Goal: Transaction & Acquisition: Subscribe to service/newsletter

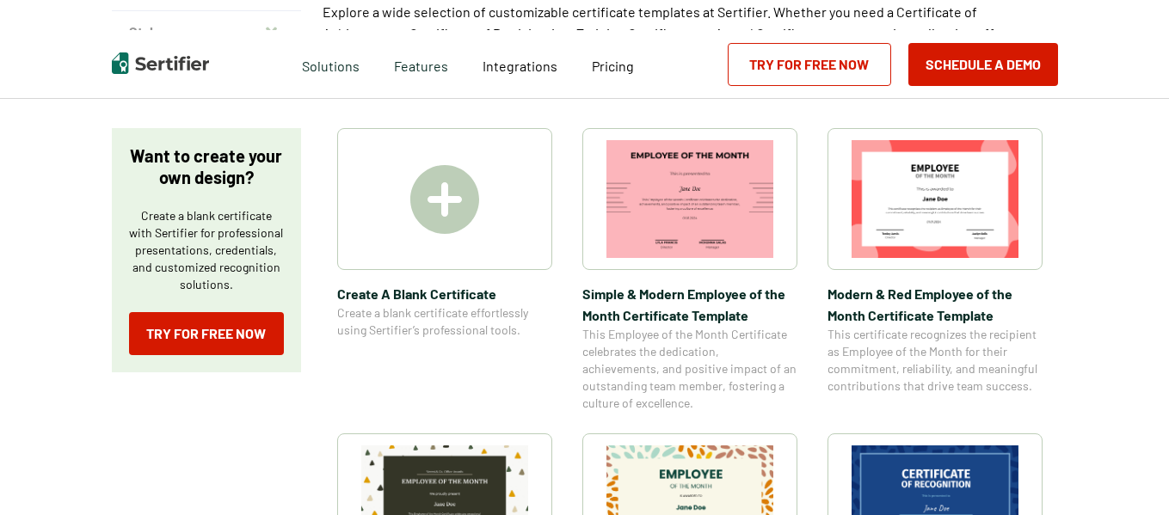
scroll to position [258, 0]
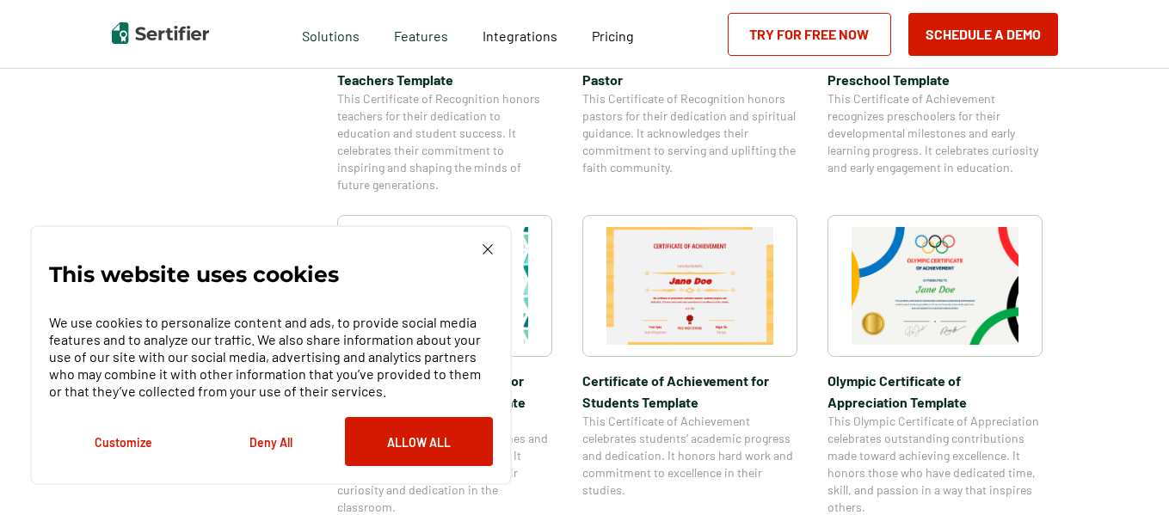
scroll to position [1118, 0]
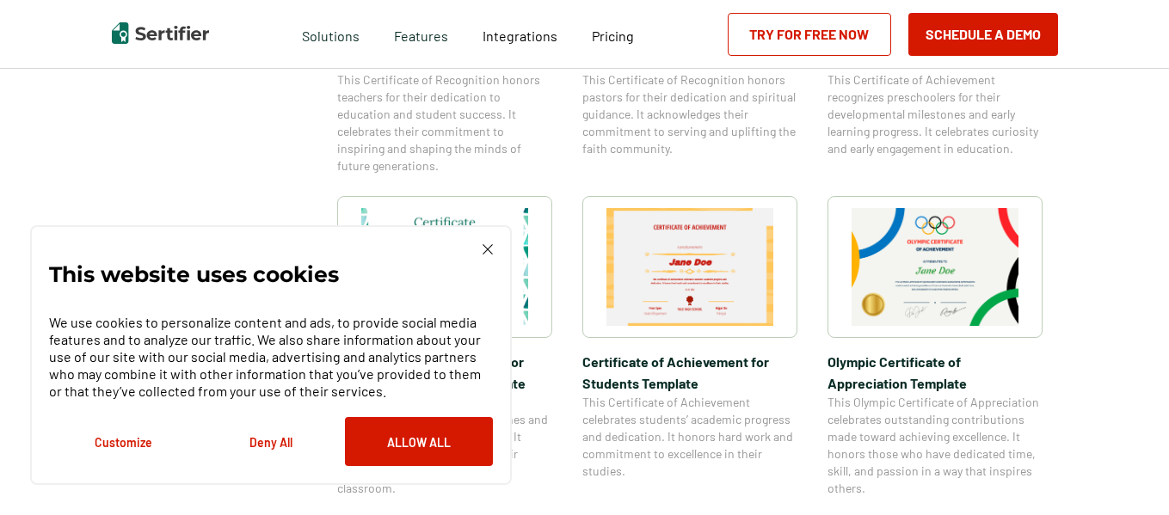
click at [493, 248] on div "This website uses cookies We use cookies to personalize content and ads, to pro…" at bounding box center [271, 355] width 482 height 260
click at [489, 248] on img at bounding box center [487, 249] width 10 height 10
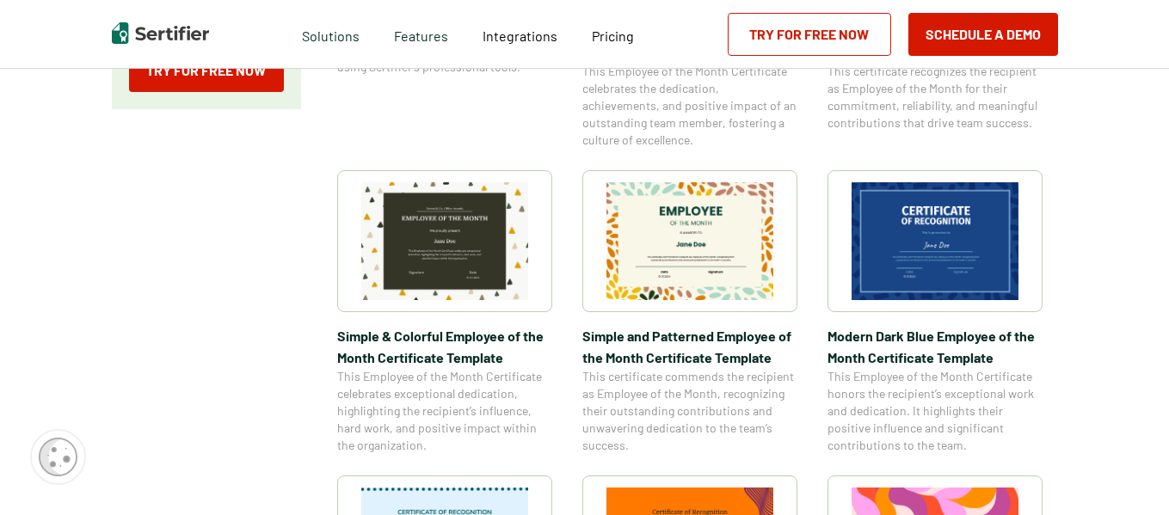
scroll to position [86, 0]
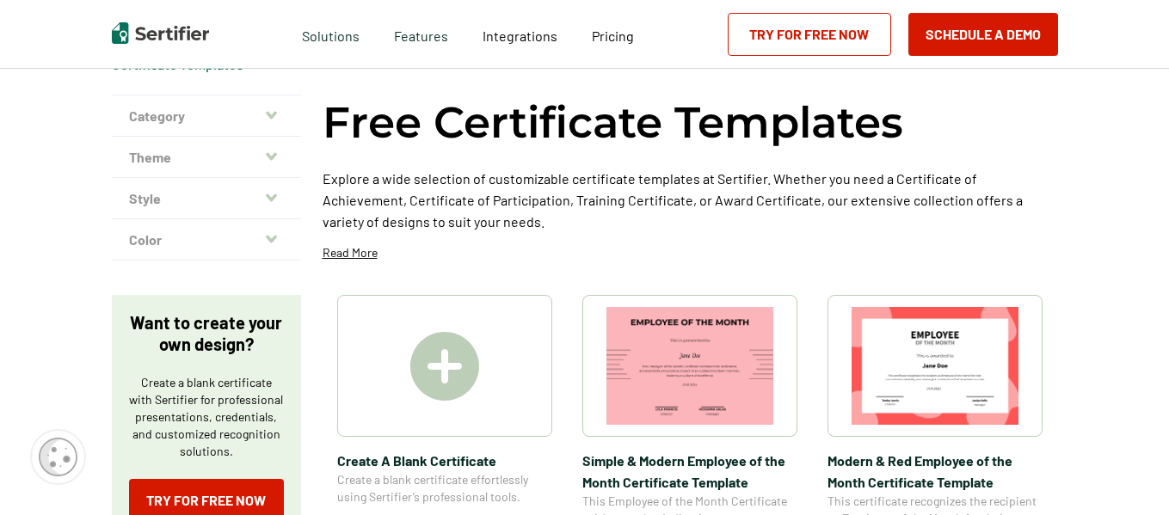
click at [448, 387] on img at bounding box center [444, 366] width 69 height 69
